Goal: Check status

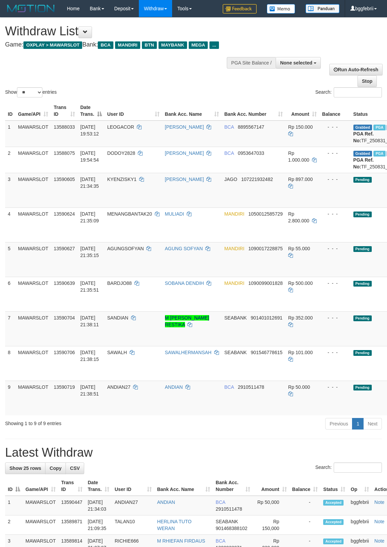
select select
select select "**"
drag, startPoint x: 8, startPoint y: 524, endPoint x: 8, endPoint y: 534, distance: 9.8
click at [8, 534] on div "Open LiveChat chat widget" at bounding box center [13, 531] width 12 height 12
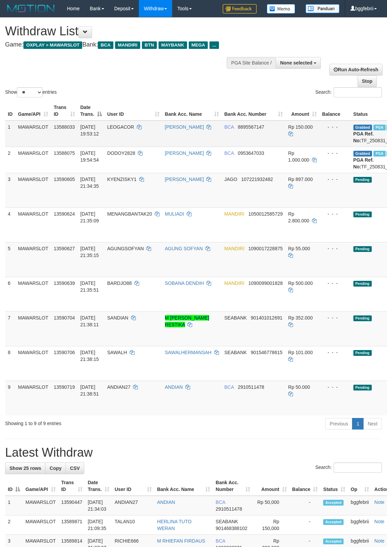
copy td "TF_250831_SCAAJWL0R78IPFMT0QXM"
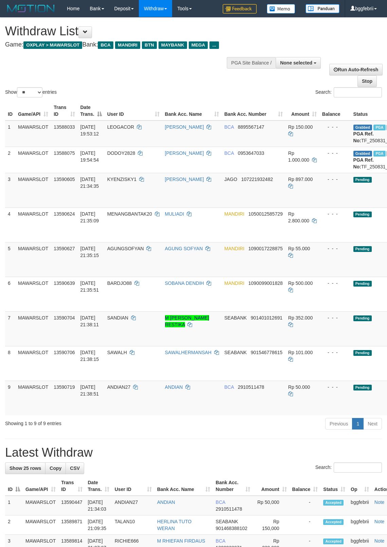
copy td "TF_250831_SCAK3MJMTAY7AQQ6IA2F"
